Goal: Task Accomplishment & Management: Complete application form

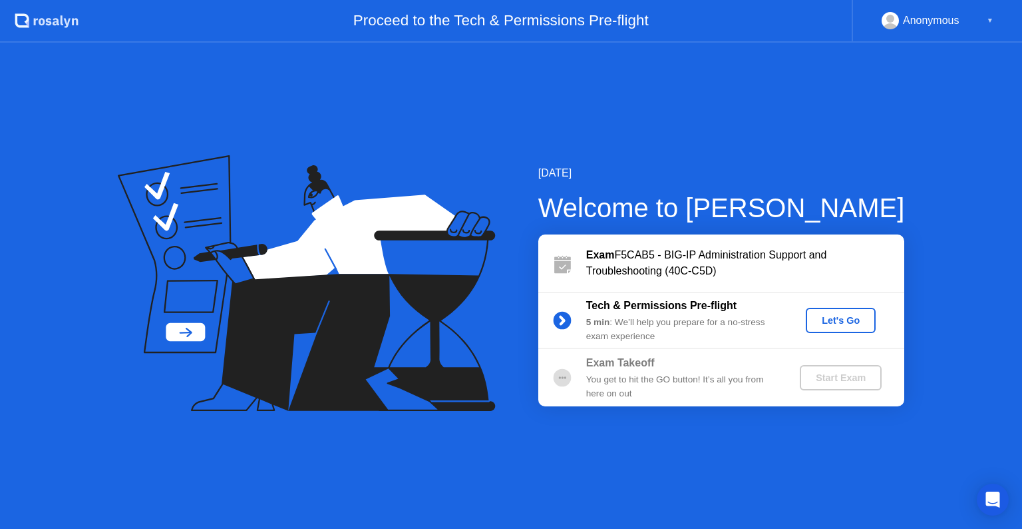
click at [828, 324] on div "Let's Go" at bounding box center [840, 320] width 59 height 11
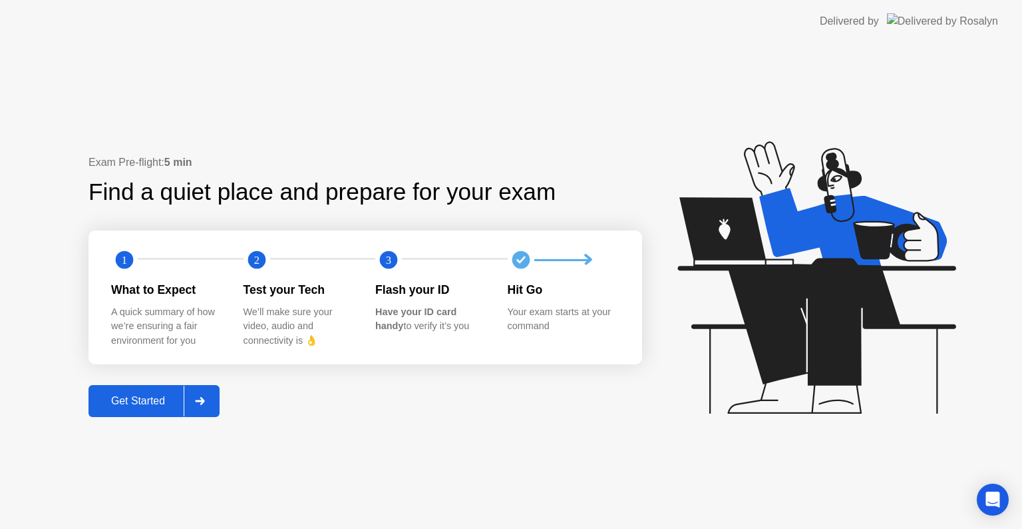
click at [165, 401] on div "Get Started" at bounding box center [138, 401] width 91 height 12
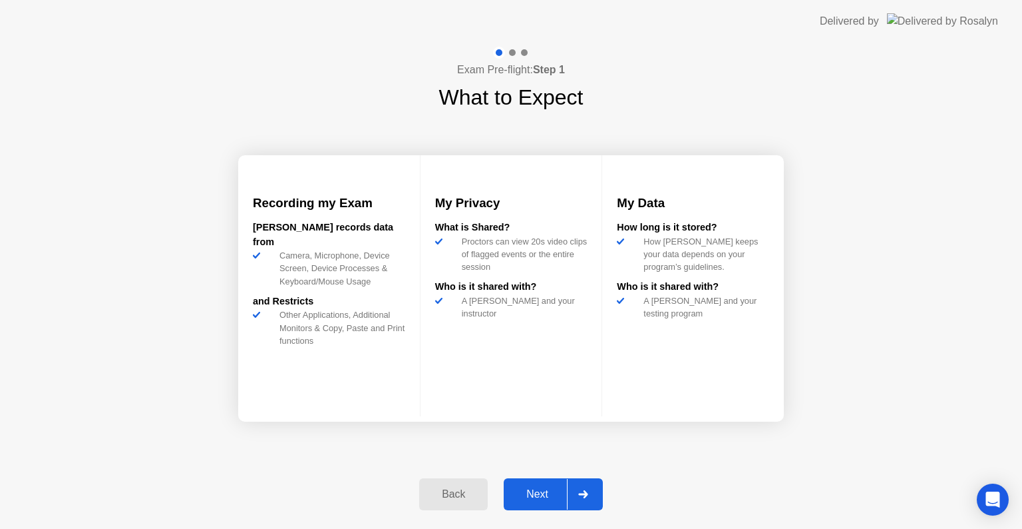
click at [539, 493] on div "Next" at bounding box center [537, 494] width 59 height 12
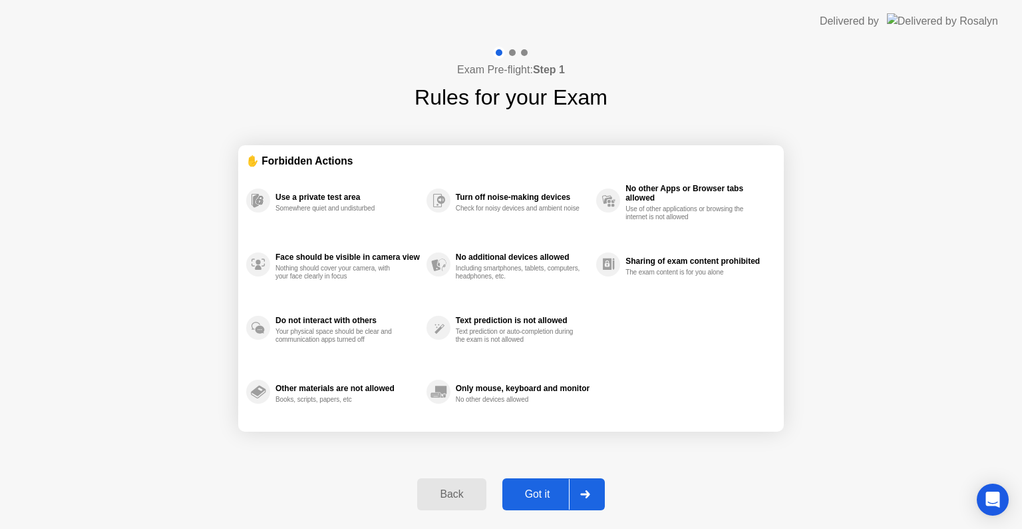
click at [534, 488] on div "Got it" at bounding box center [538, 494] width 63 height 12
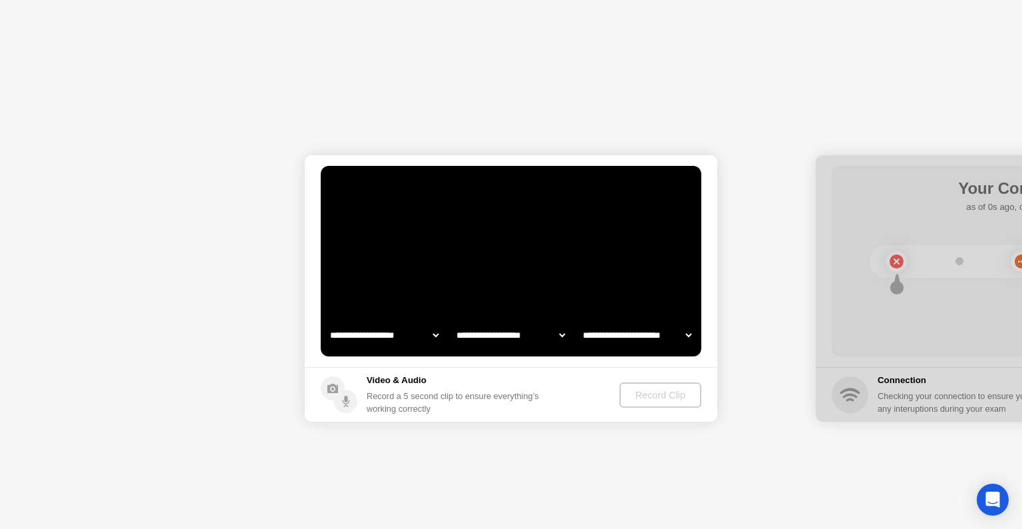
select select "**********"
select select "*******"
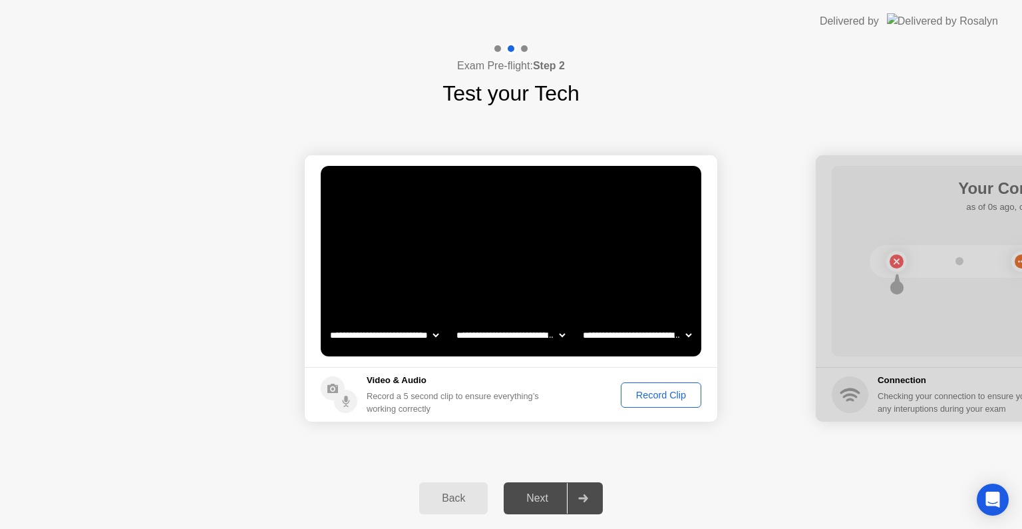
click at [672, 396] on div "Record Clip" at bounding box center [661, 394] width 71 height 11
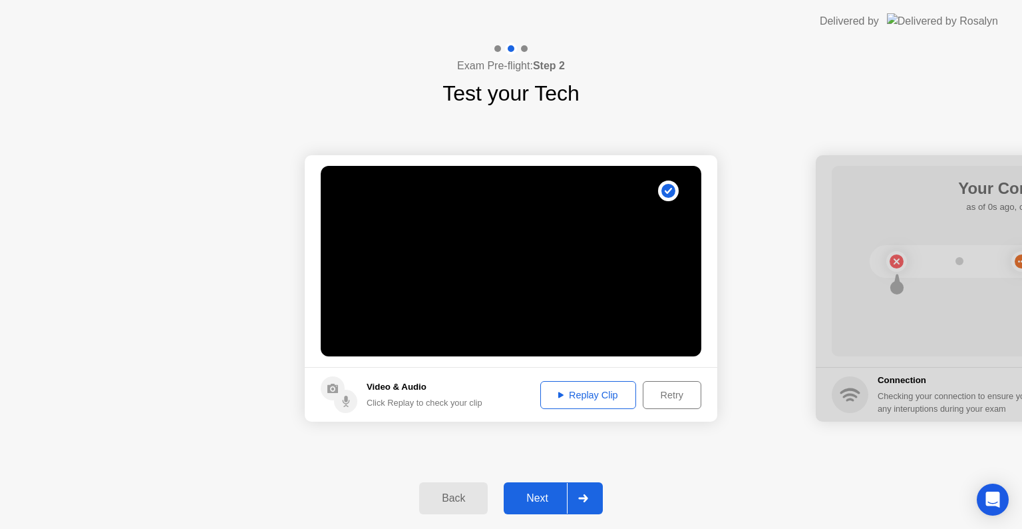
click at [543, 501] on div "Next" at bounding box center [537, 498] width 59 height 12
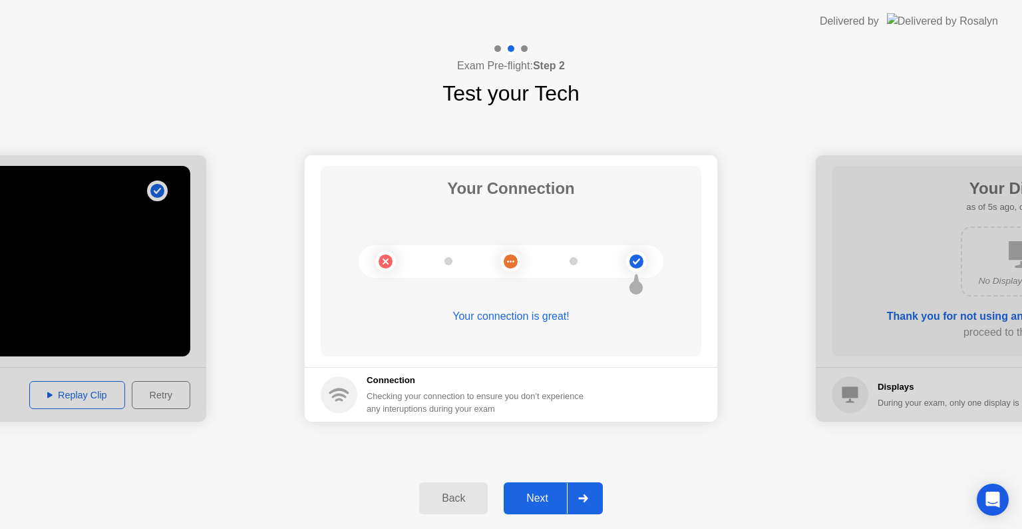
click at [543, 493] on div "Next" at bounding box center [537, 498] width 59 height 12
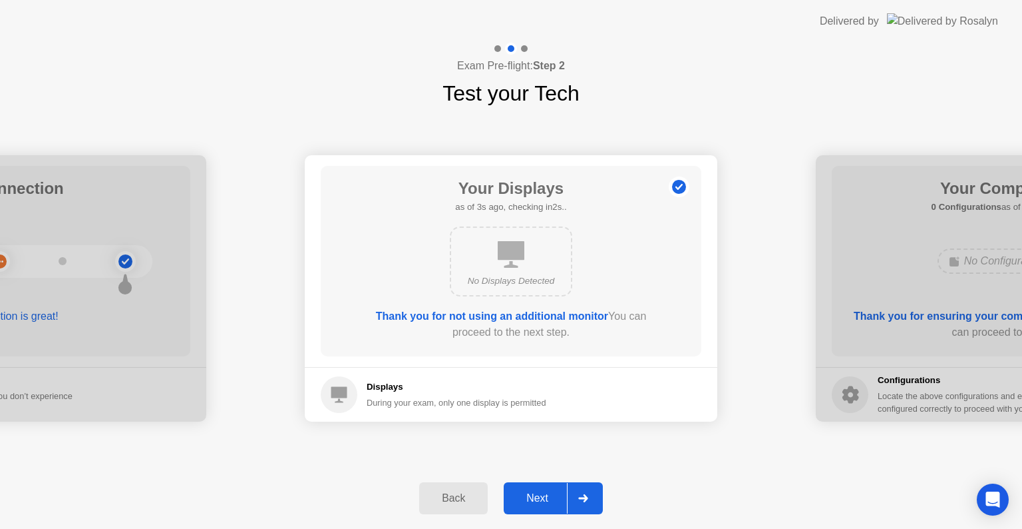
click at [543, 502] on div "Next" at bounding box center [537, 498] width 59 height 12
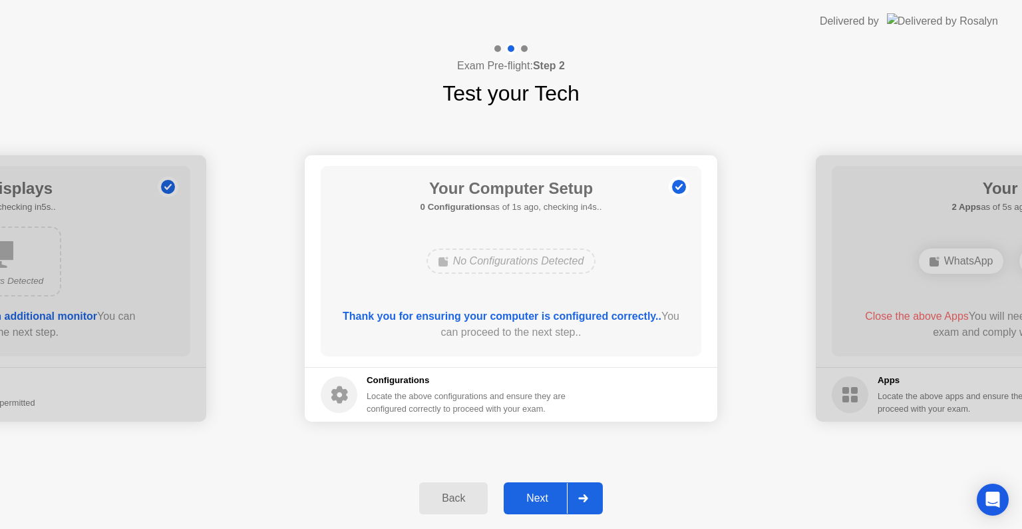
click at [545, 498] on div "Next" at bounding box center [537, 498] width 59 height 12
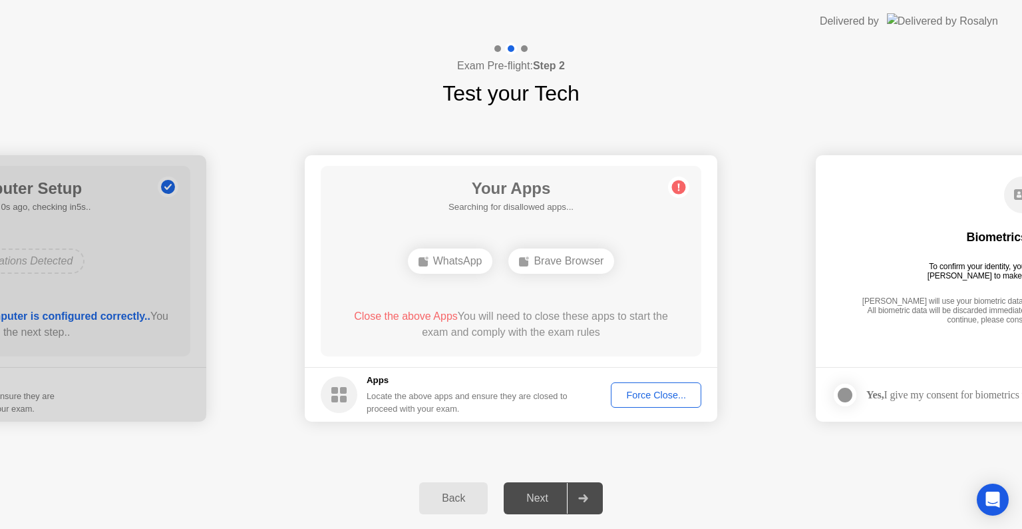
click at [651, 389] on div "Force Close..." at bounding box center [656, 394] width 81 height 11
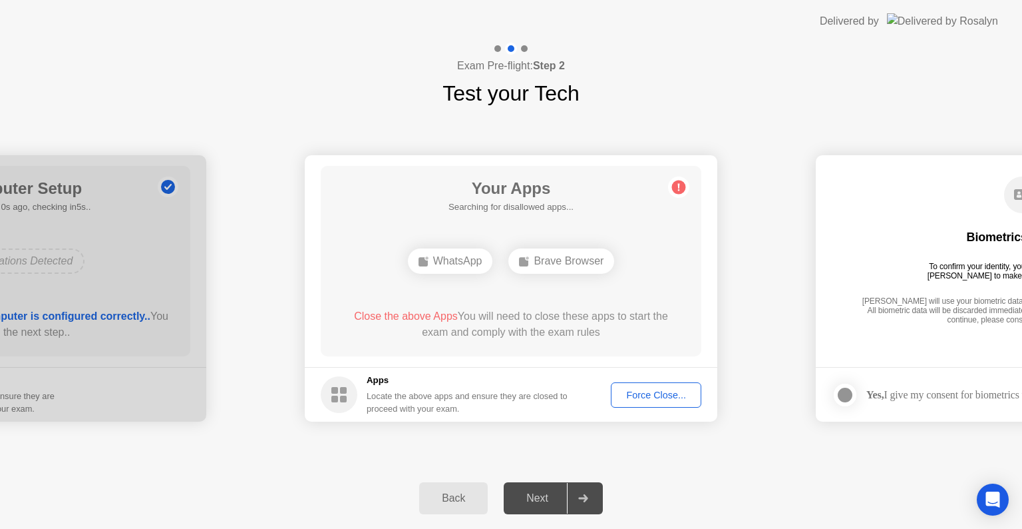
click at [650, 393] on div "Force Close..." at bounding box center [656, 394] width 81 height 11
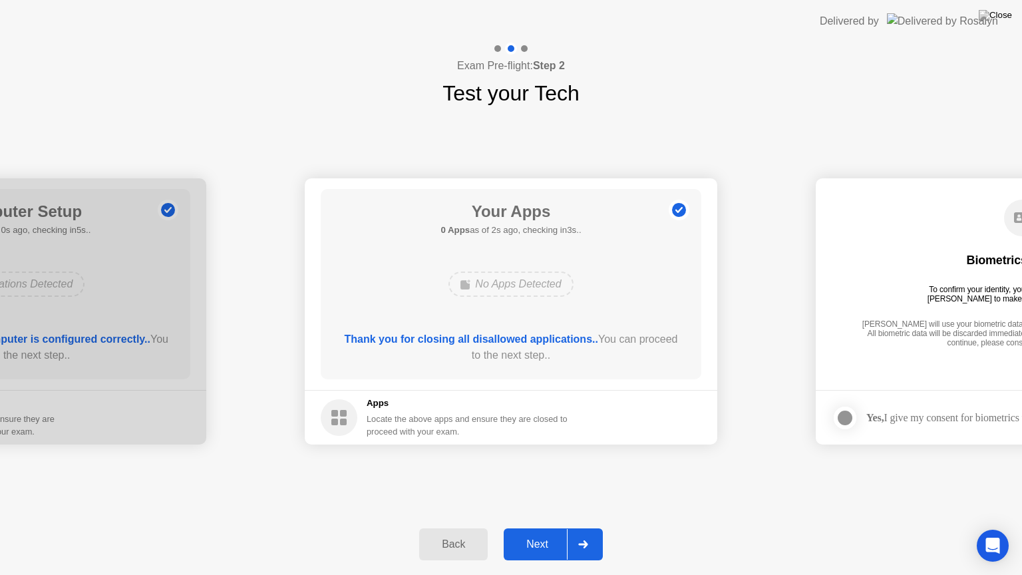
click at [531, 528] on div "Next" at bounding box center [537, 545] width 59 height 12
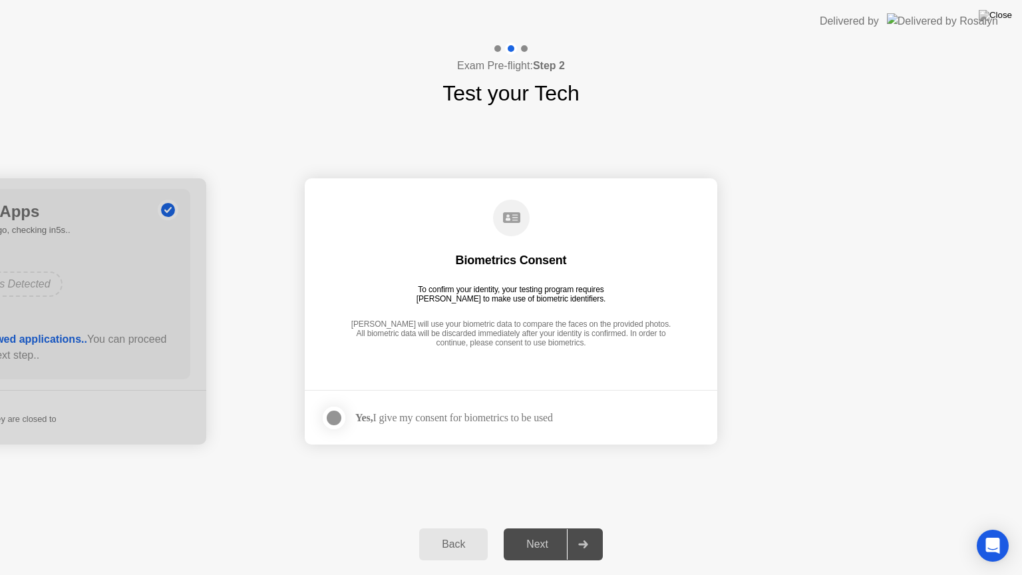
click at [338, 419] on div at bounding box center [334, 418] width 16 height 16
click at [539, 528] on div "Next" at bounding box center [537, 545] width 59 height 12
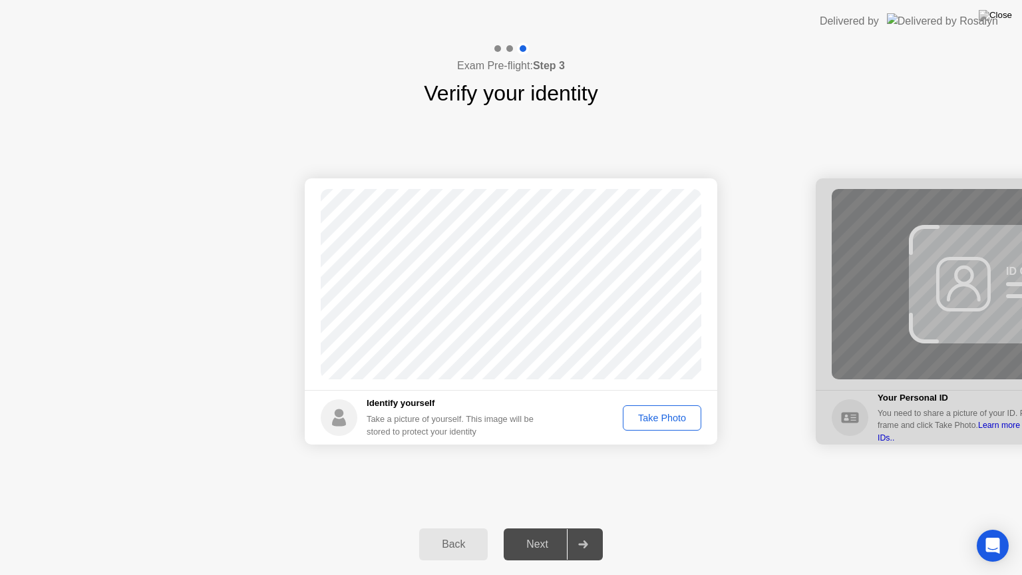
click at [654, 418] on div "Take Photo" at bounding box center [662, 418] width 69 height 11
click at [541, 528] on div "Next" at bounding box center [537, 545] width 59 height 12
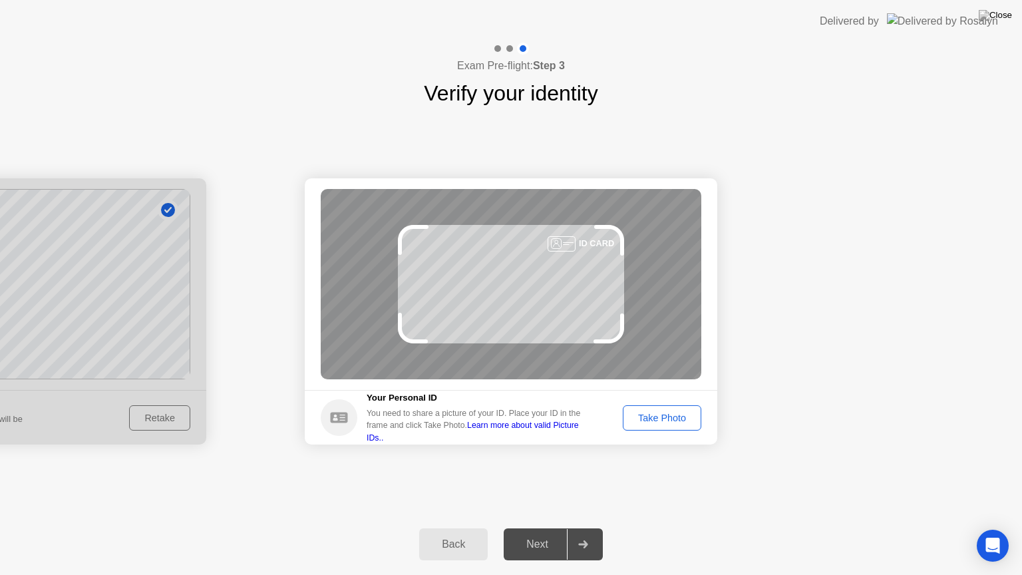
click at [676, 420] on div "Take Photo" at bounding box center [662, 418] width 69 height 11
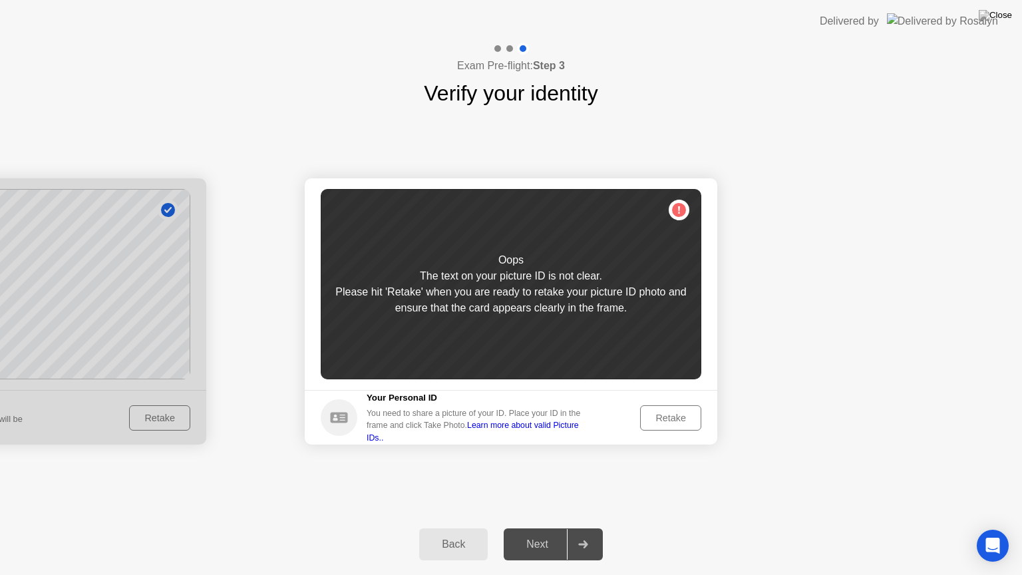
click at [668, 413] on div "Retake" at bounding box center [671, 418] width 52 height 11
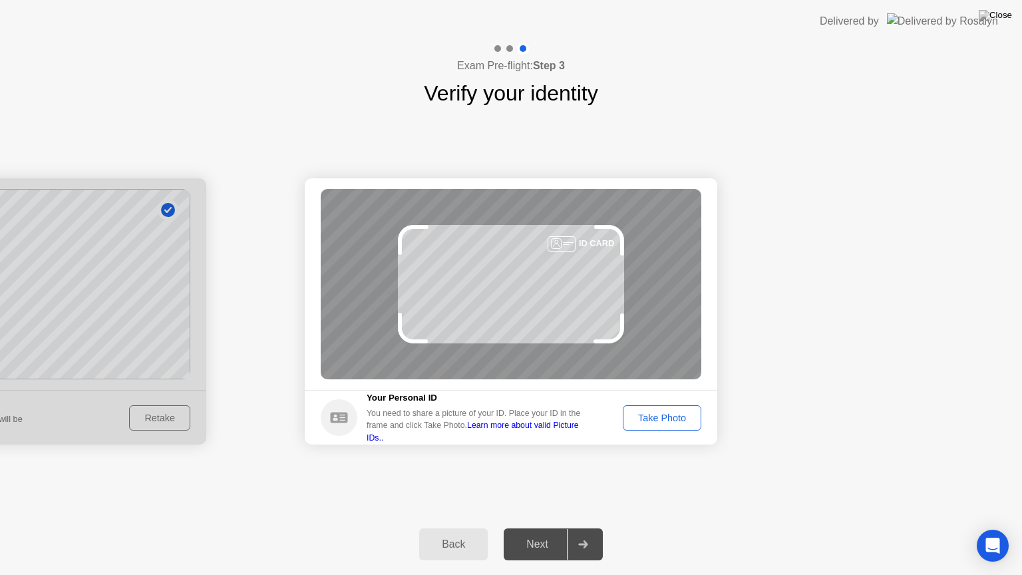
click at [668, 413] on div "Take Photo" at bounding box center [662, 418] width 69 height 11
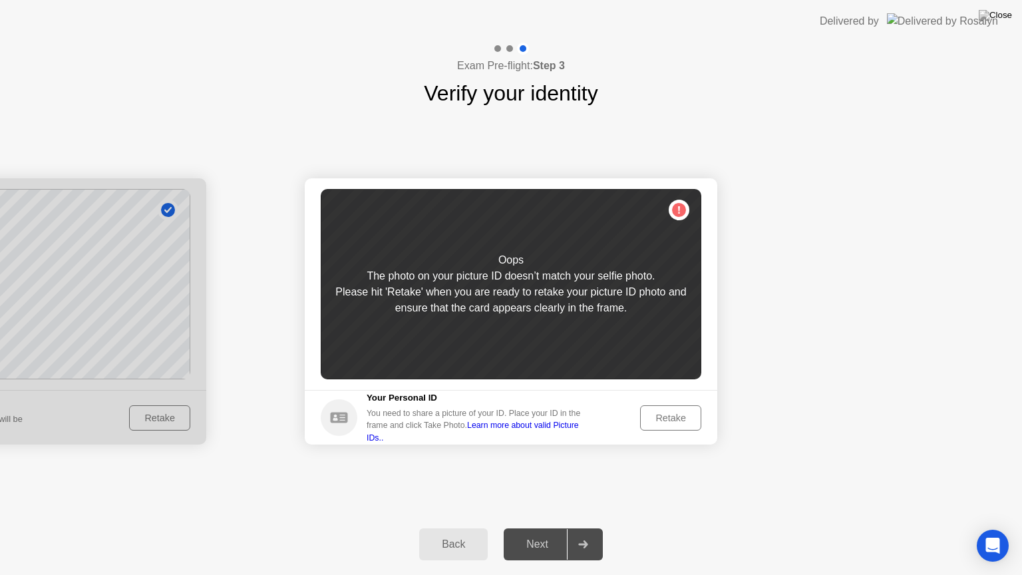
click at [668, 413] on div "Retake" at bounding box center [671, 418] width 52 height 11
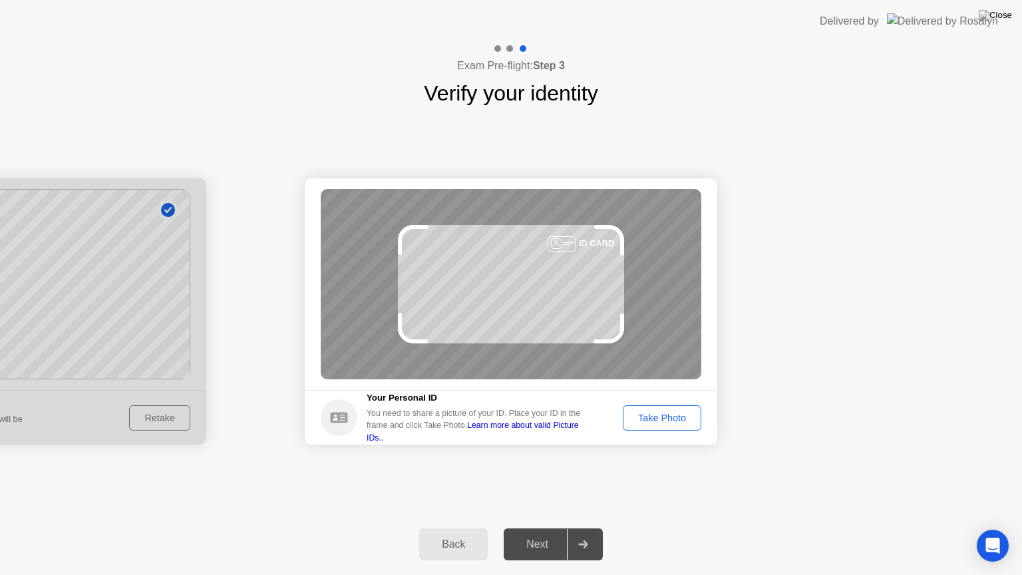
click at [668, 413] on div "Take Photo" at bounding box center [662, 418] width 69 height 11
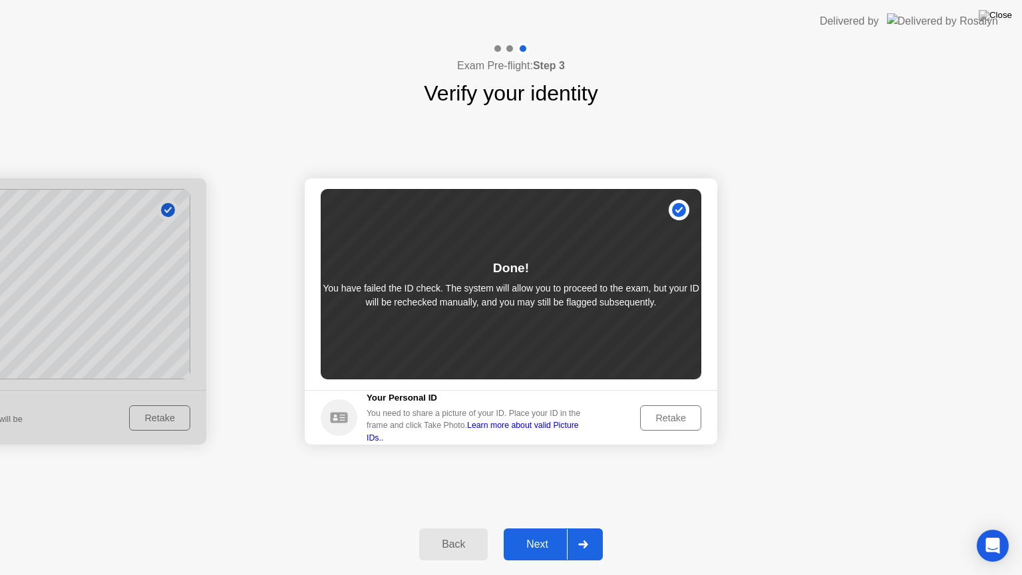
click at [541, 528] on div "Next" at bounding box center [537, 545] width 59 height 12
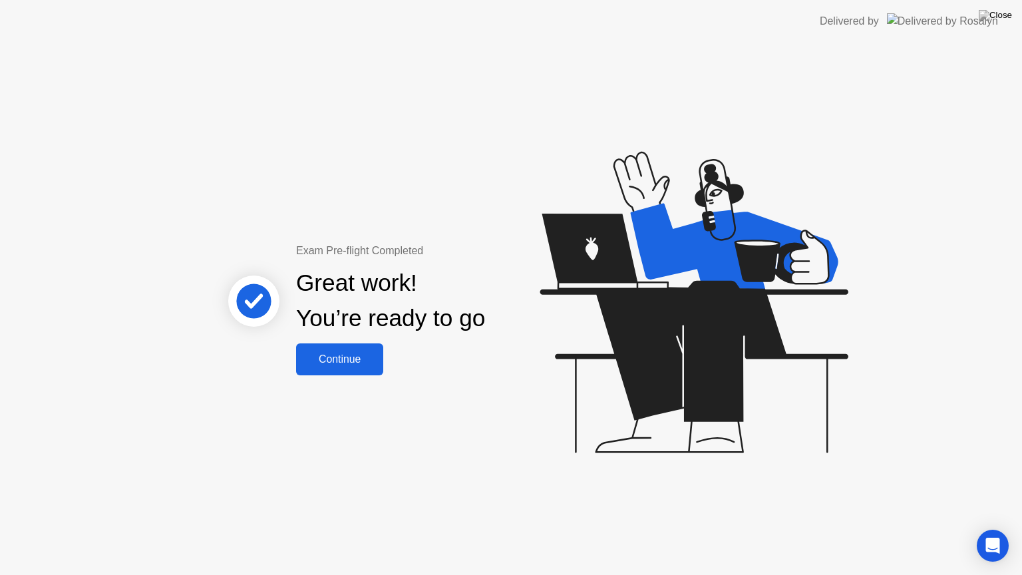
click at [336, 359] on div "Continue" at bounding box center [339, 359] width 79 height 12
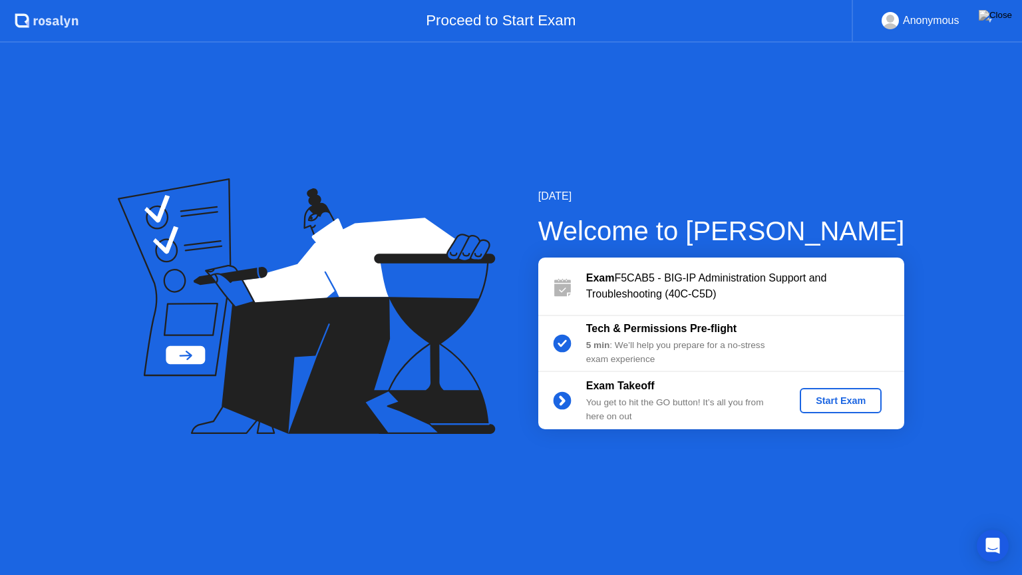
click at [841, 401] on div "Start Exam" at bounding box center [840, 400] width 71 height 11
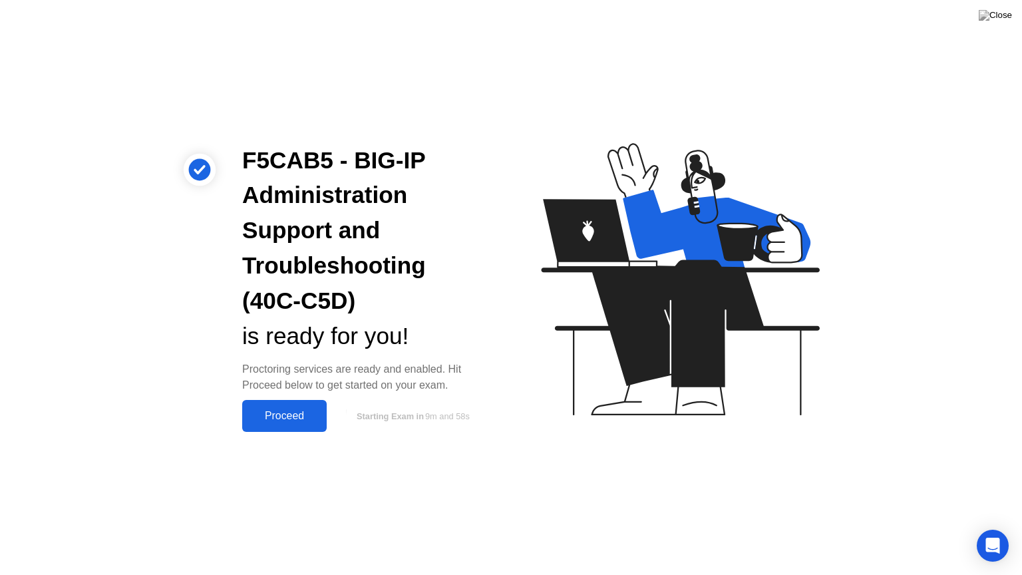
click at [291, 421] on div "Proceed" at bounding box center [284, 416] width 77 height 12
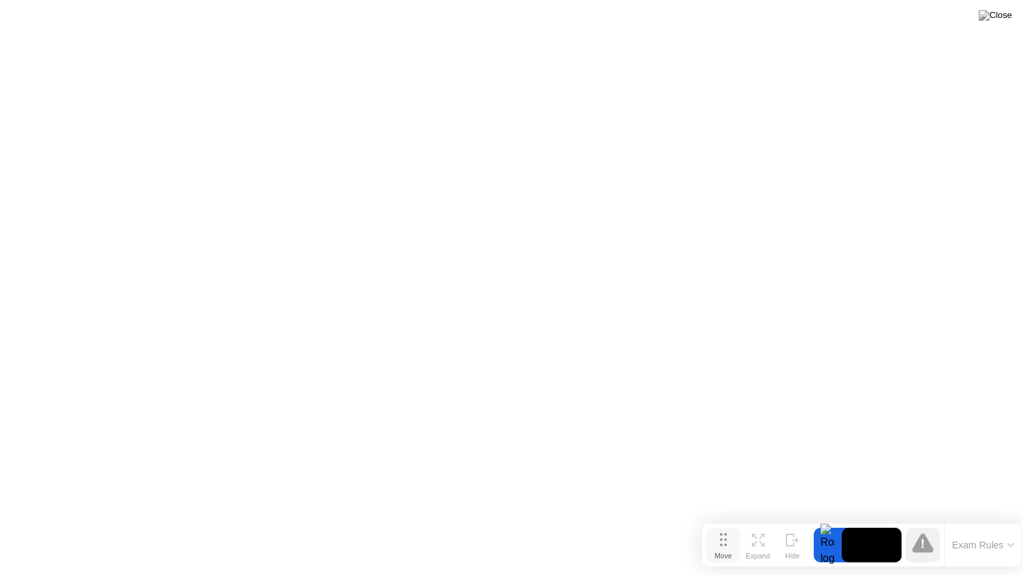
drag, startPoint x: 369, startPoint y: 549, endPoint x: 718, endPoint y: 541, distance: 348.9
click at [720, 528] on icon at bounding box center [723, 539] width 7 height 13
